Goal: Navigation & Orientation: Understand site structure

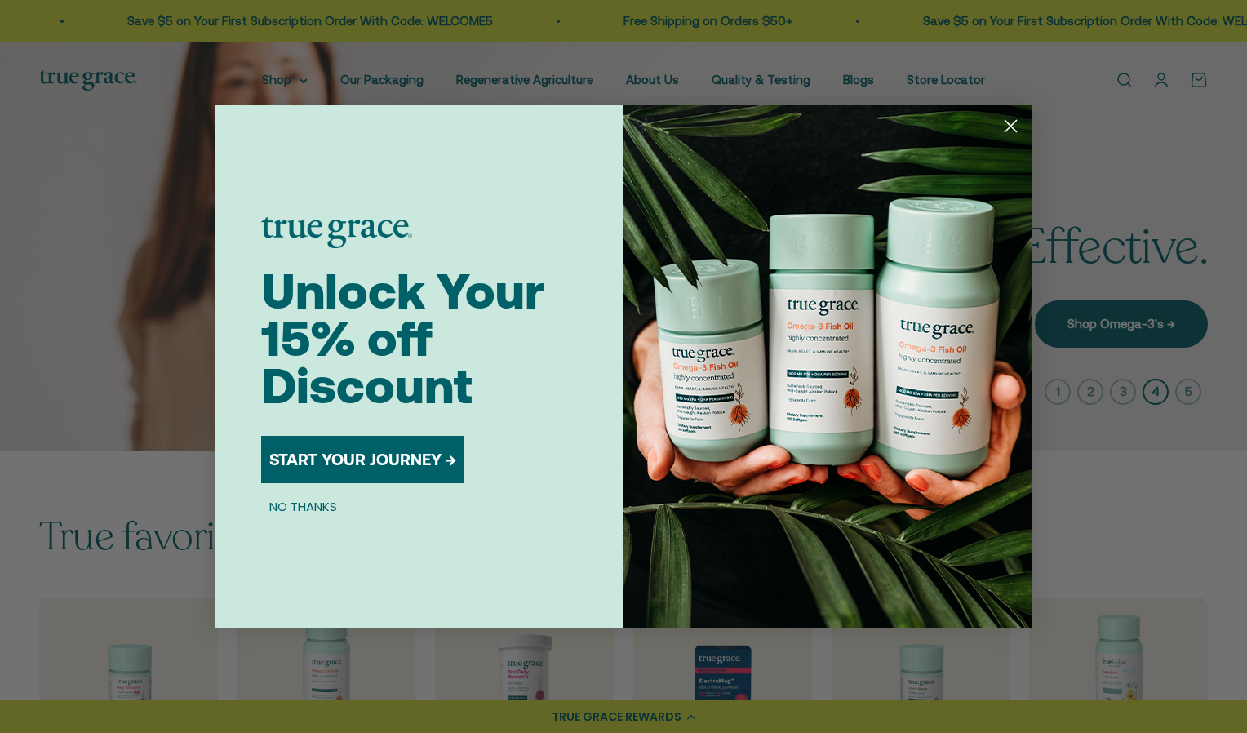
click at [1008, 122] on icon "Close dialog" at bounding box center [1010, 126] width 11 height 11
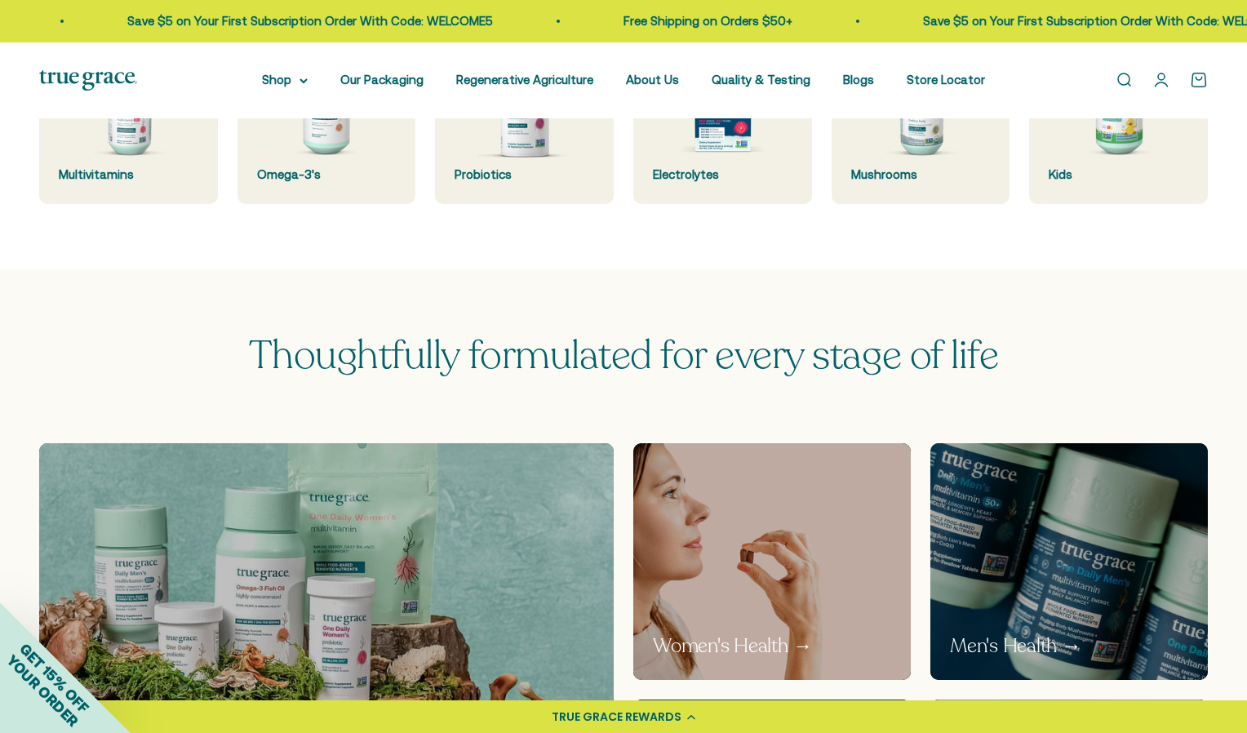
scroll to position [400, 0]
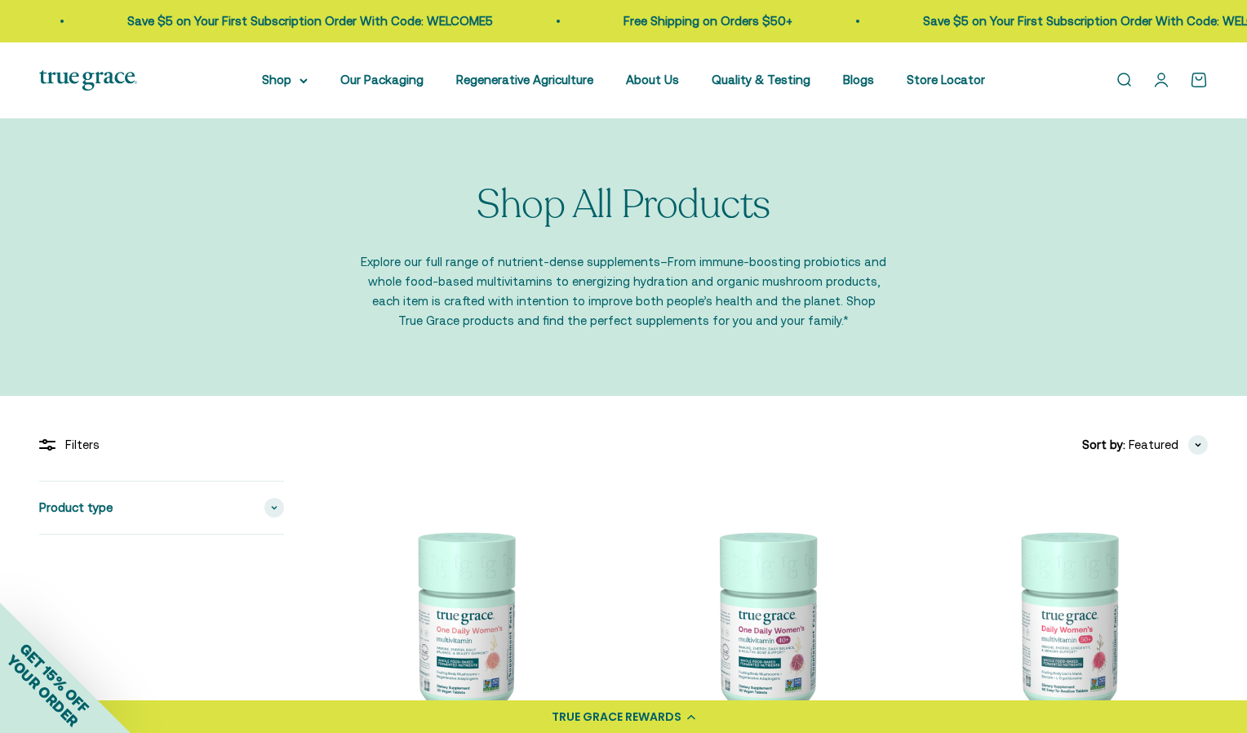
click at [93, 82] on img at bounding box center [88, 80] width 98 height 20
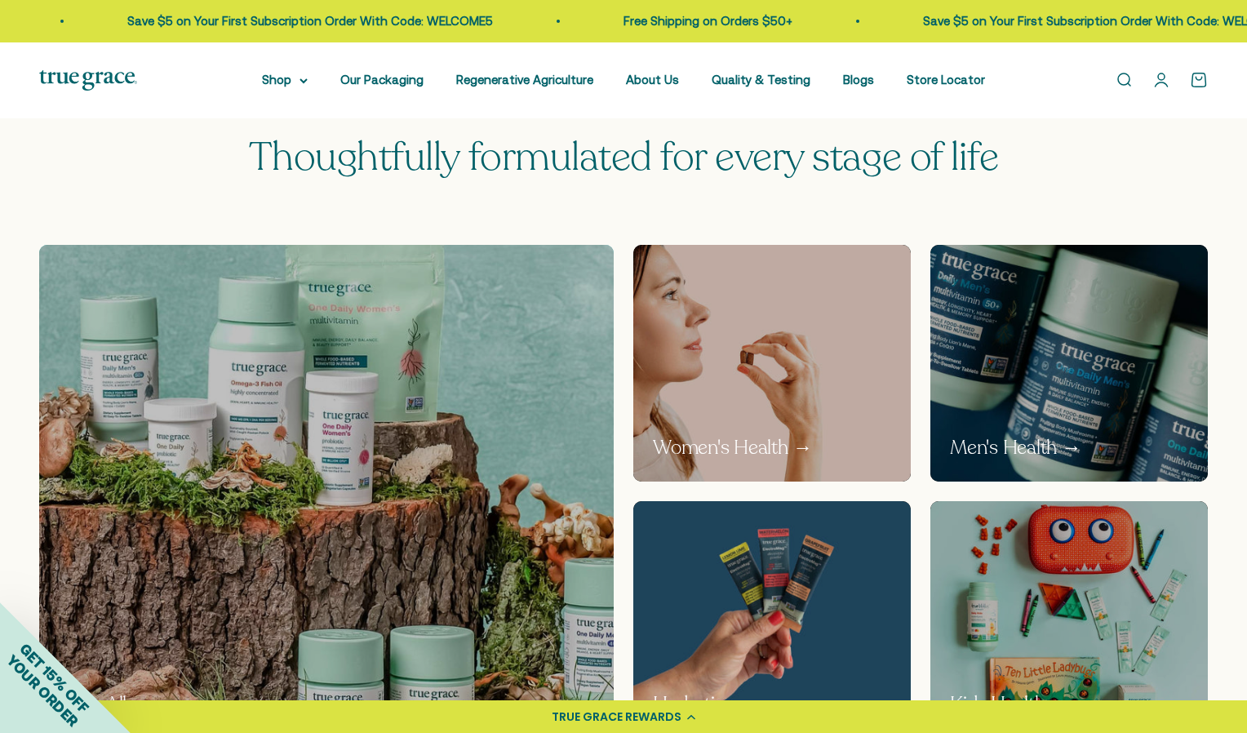
scroll to position [996, 0]
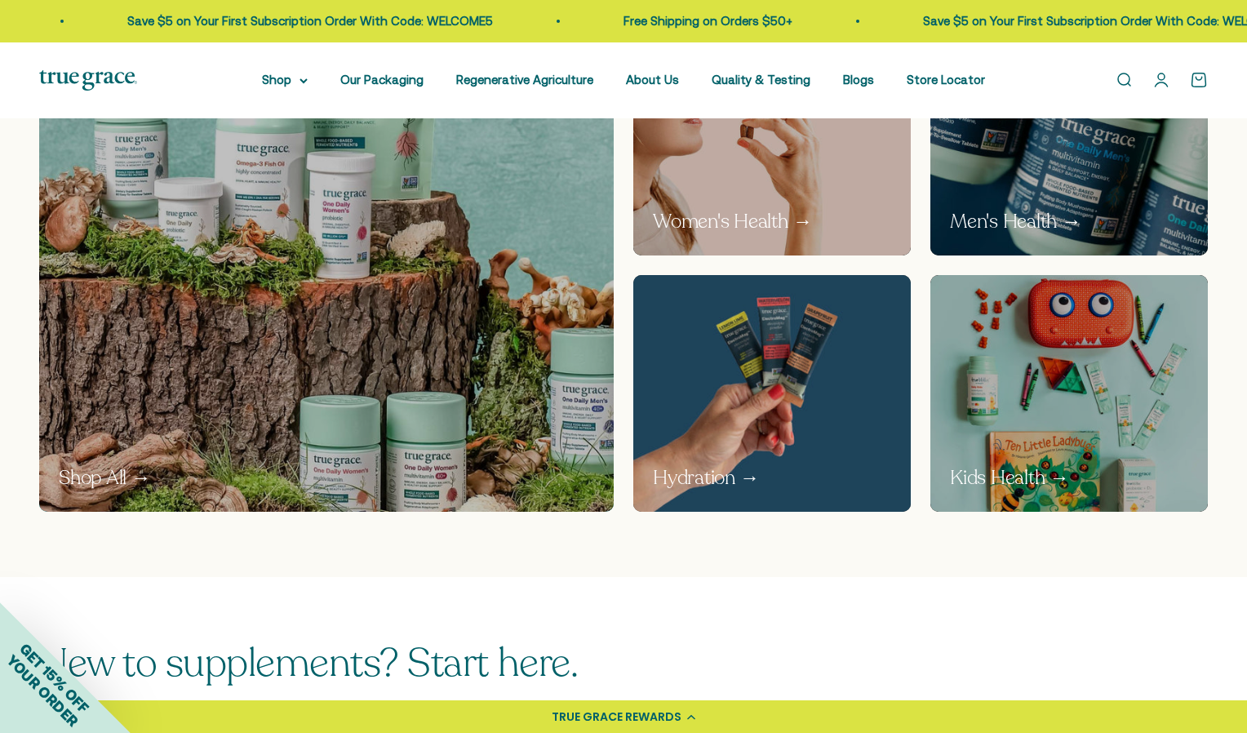
click at [752, 379] on img at bounding box center [772, 393] width 294 height 251
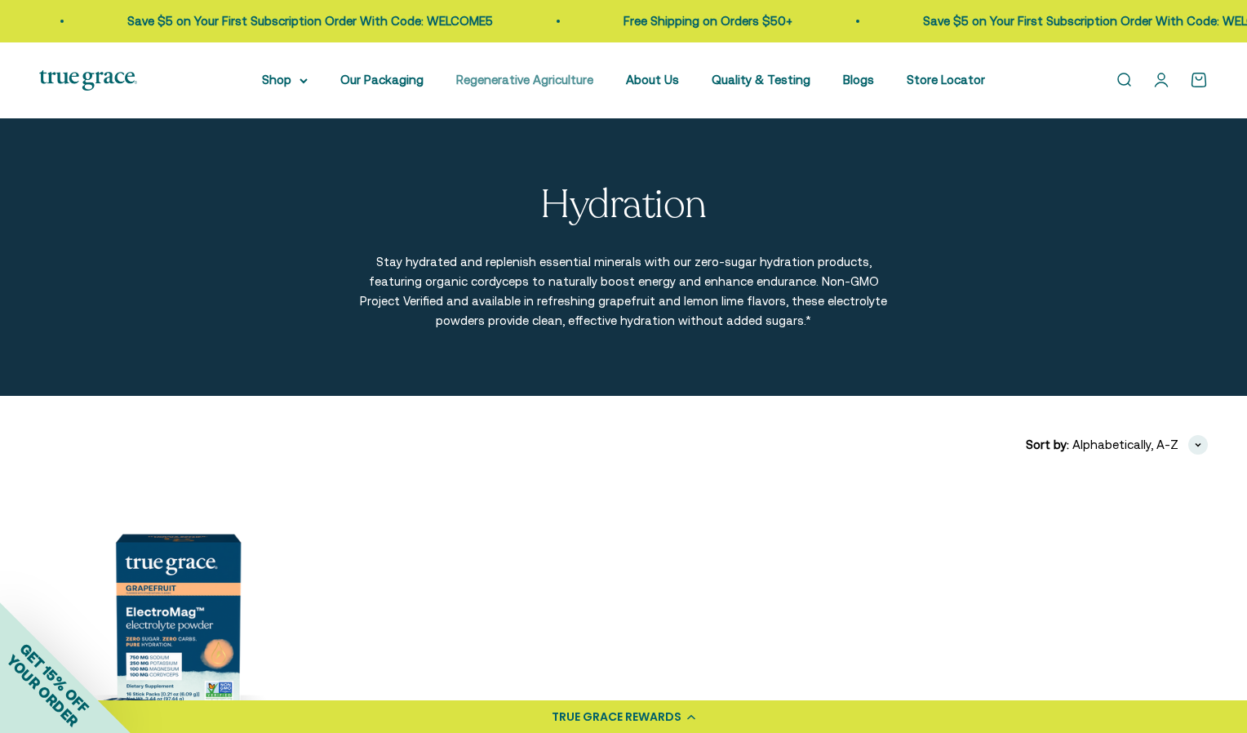
click at [583, 76] on link "Regenerative Agriculture" at bounding box center [524, 80] width 137 height 14
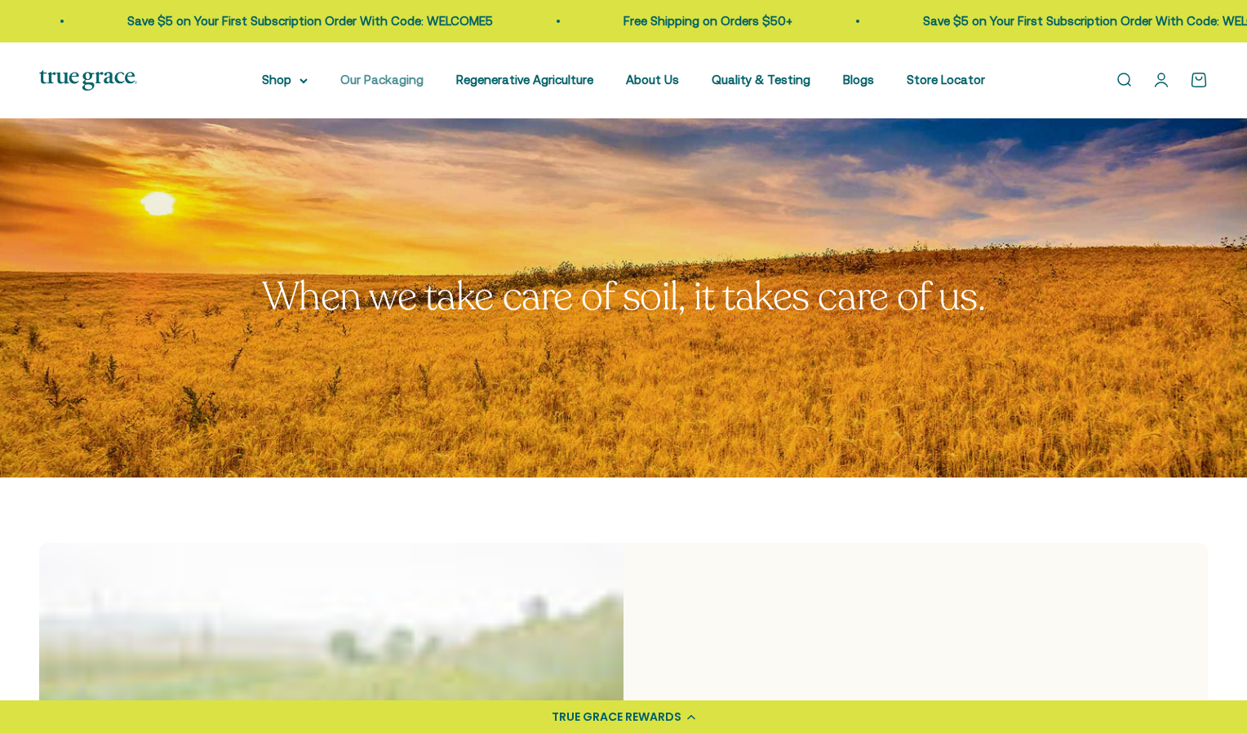
click at [368, 83] on link "Our Packaging" at bounding box center [381, 80] width 83 height 14
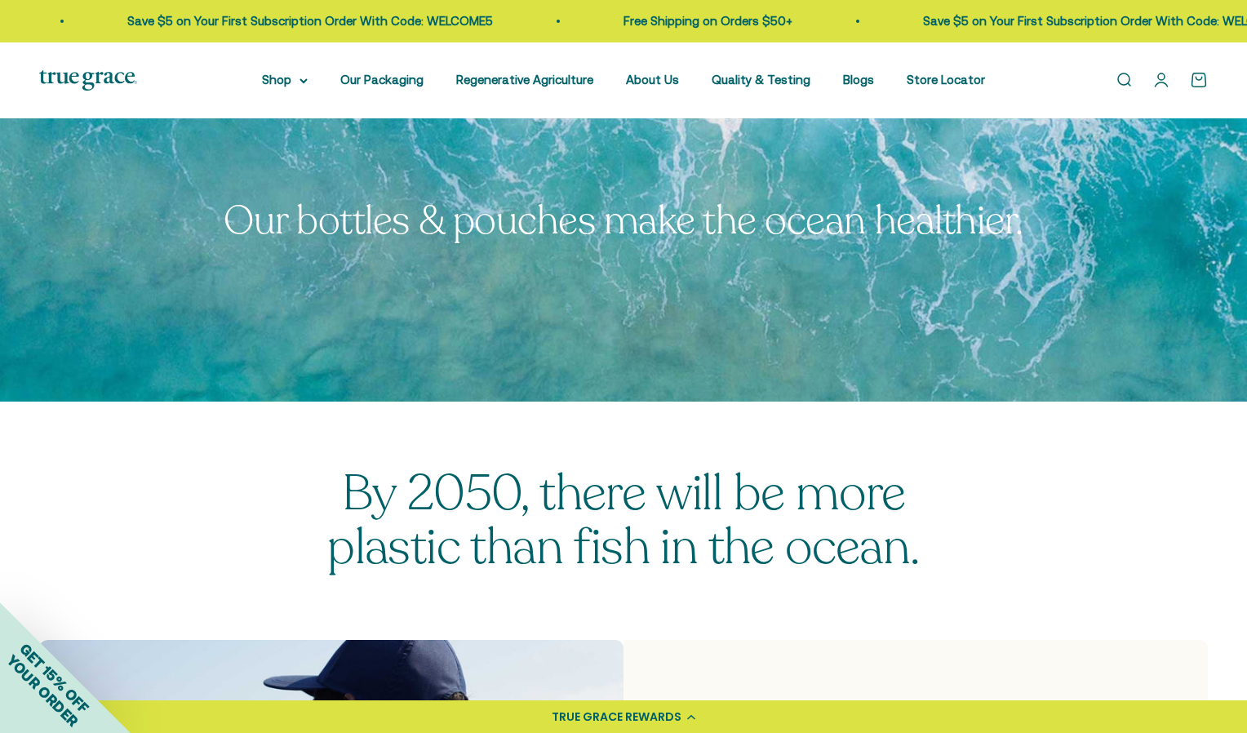
scroll to position [32, 0]
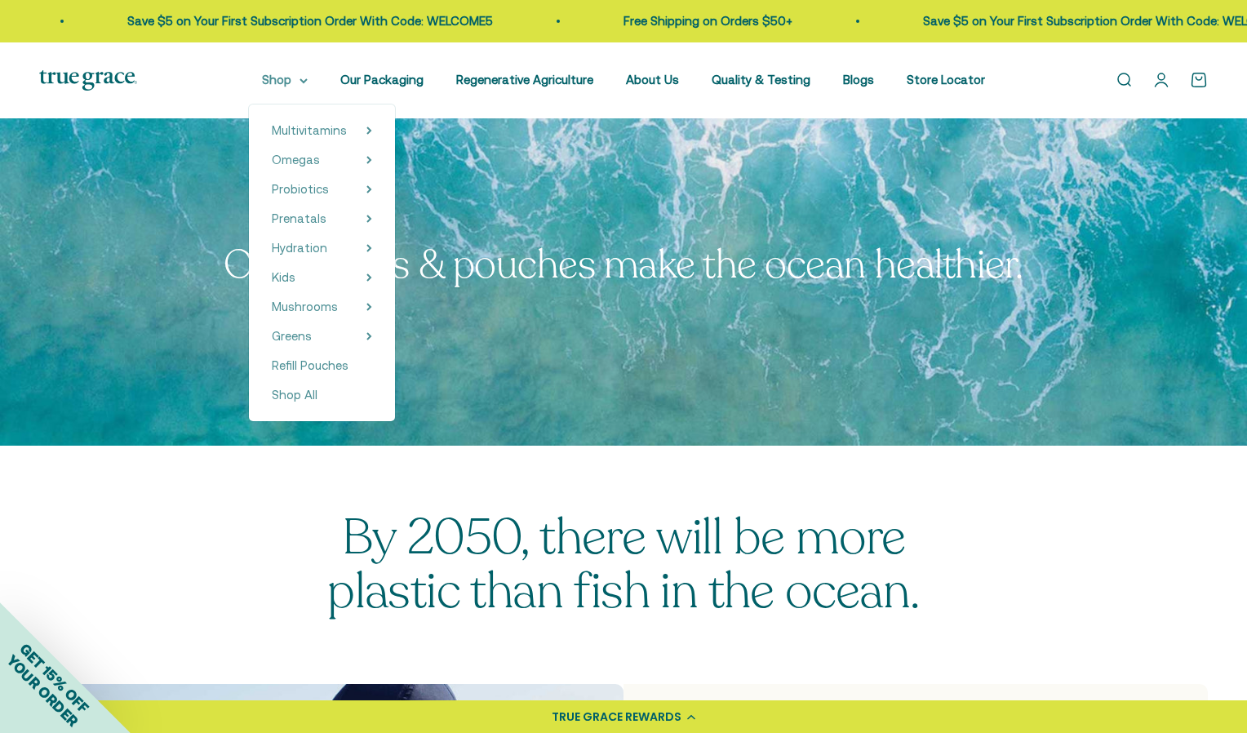
click at [262, 82] on summary "Shop" at bounding box center [285, 80] width 46 height 20
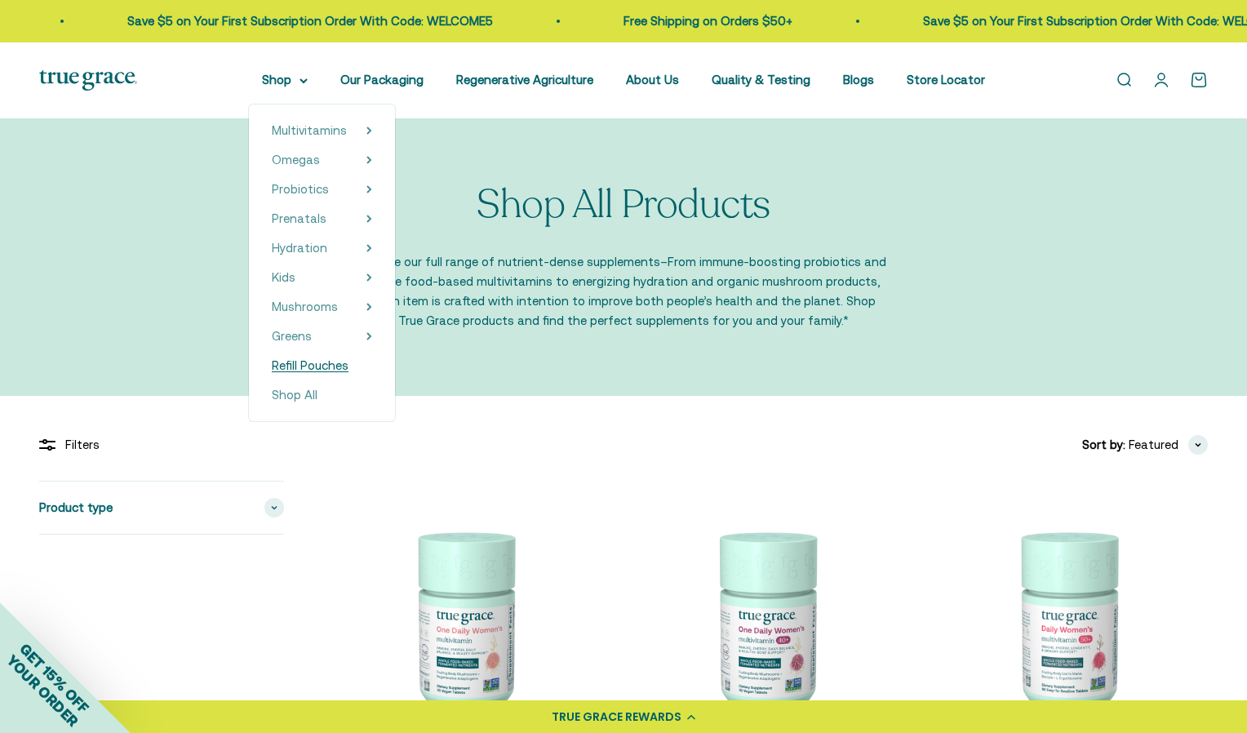
click at [273, 362] on span "Refill Pouches" at bounding box center [310, 365] width 77 height 14
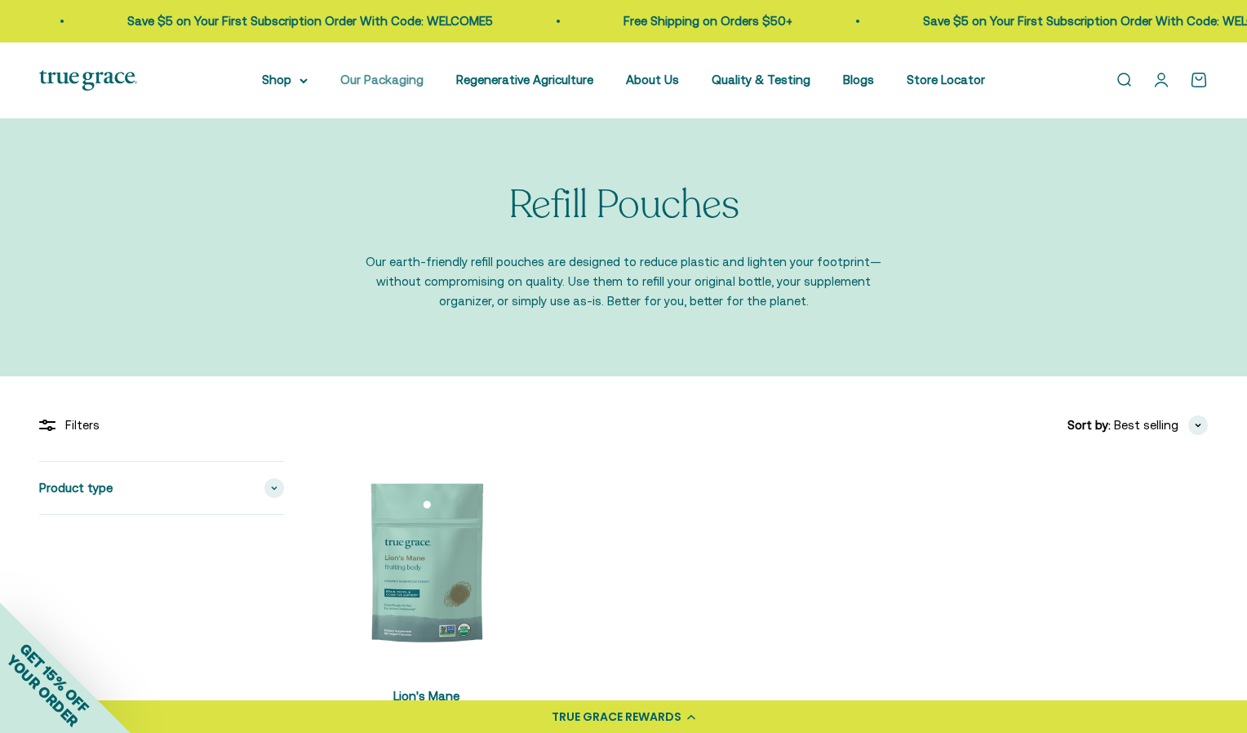
click at [363, 85] on link "Our Packaging" at bounding box center [381, 80] width 83 height 14
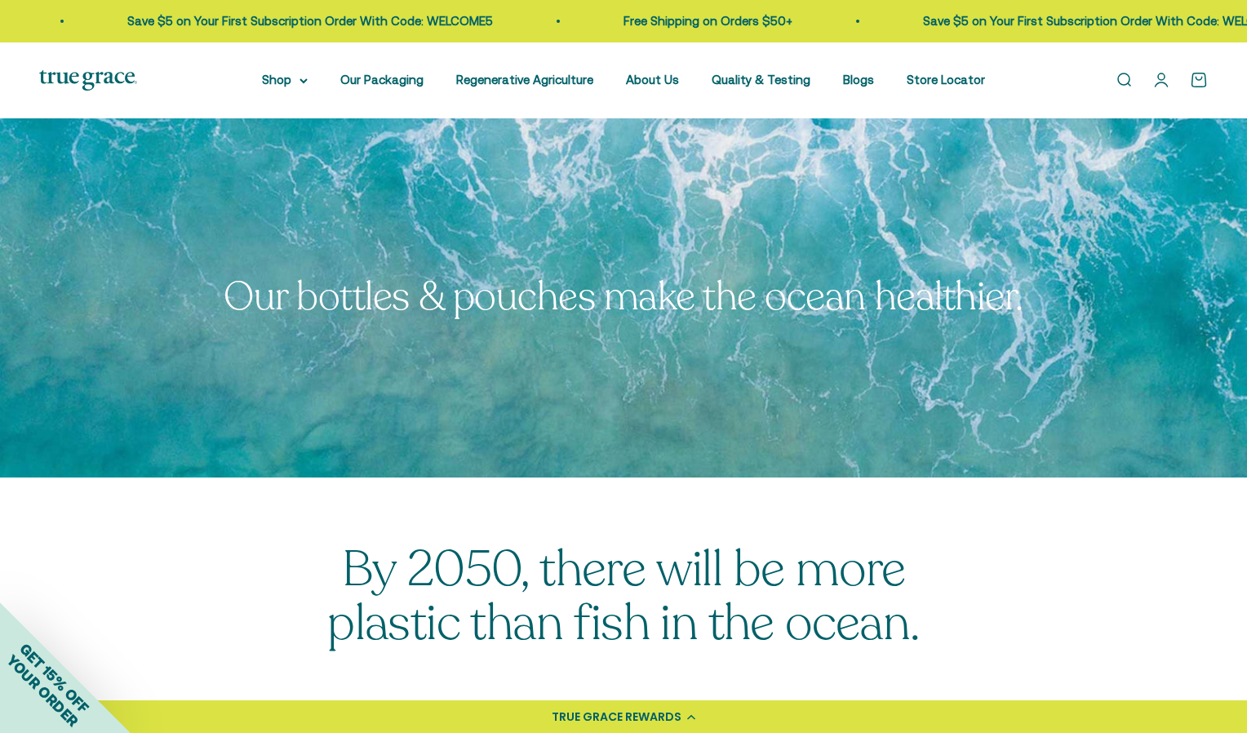
click at [109, 72] on img at bounding box center [88, 80] width 98 height 20
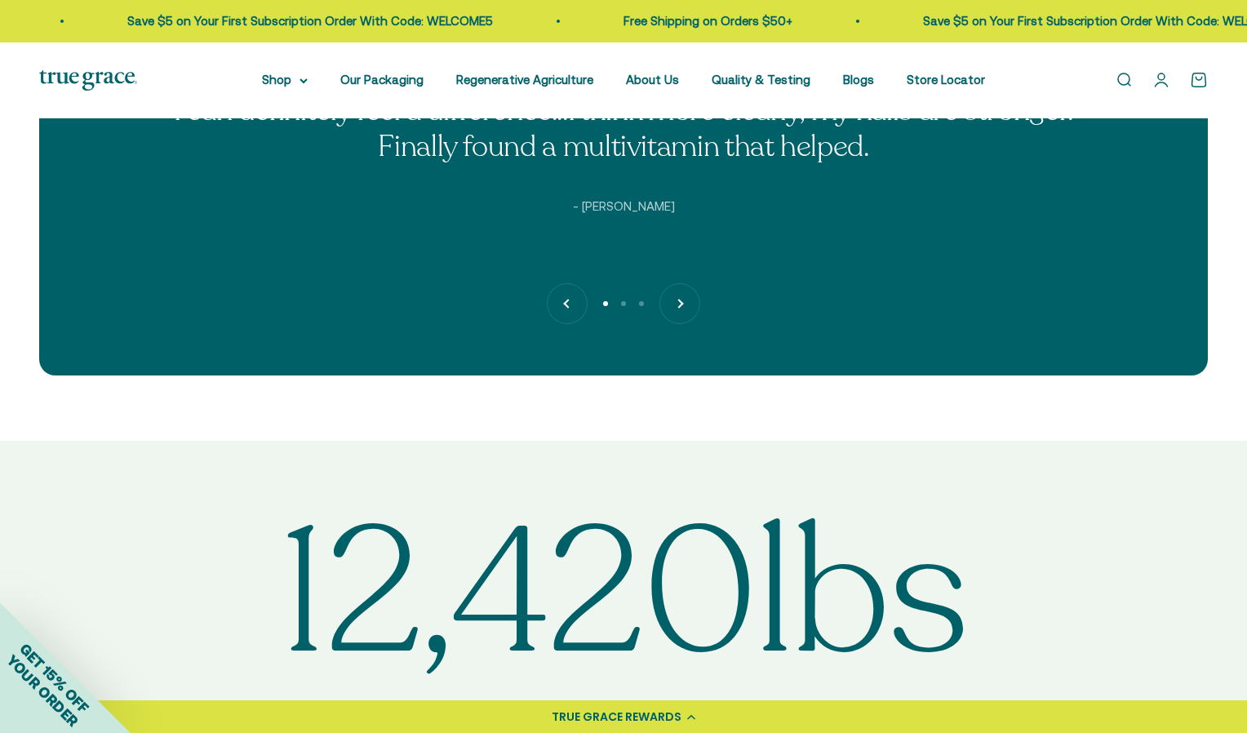
scroll to position [3923, 0]
